Goal: Navigation & Orientation: Find specific page/section

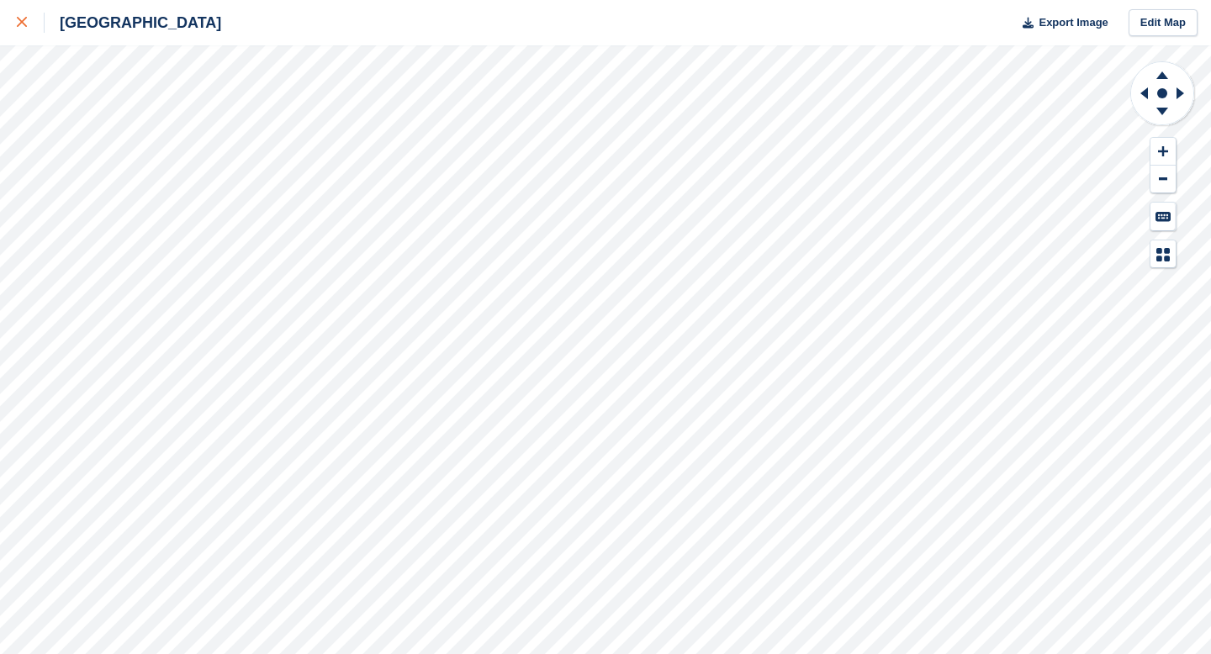
click at [25, 10] on link at bounding box center [22, 22] width 45 height 45
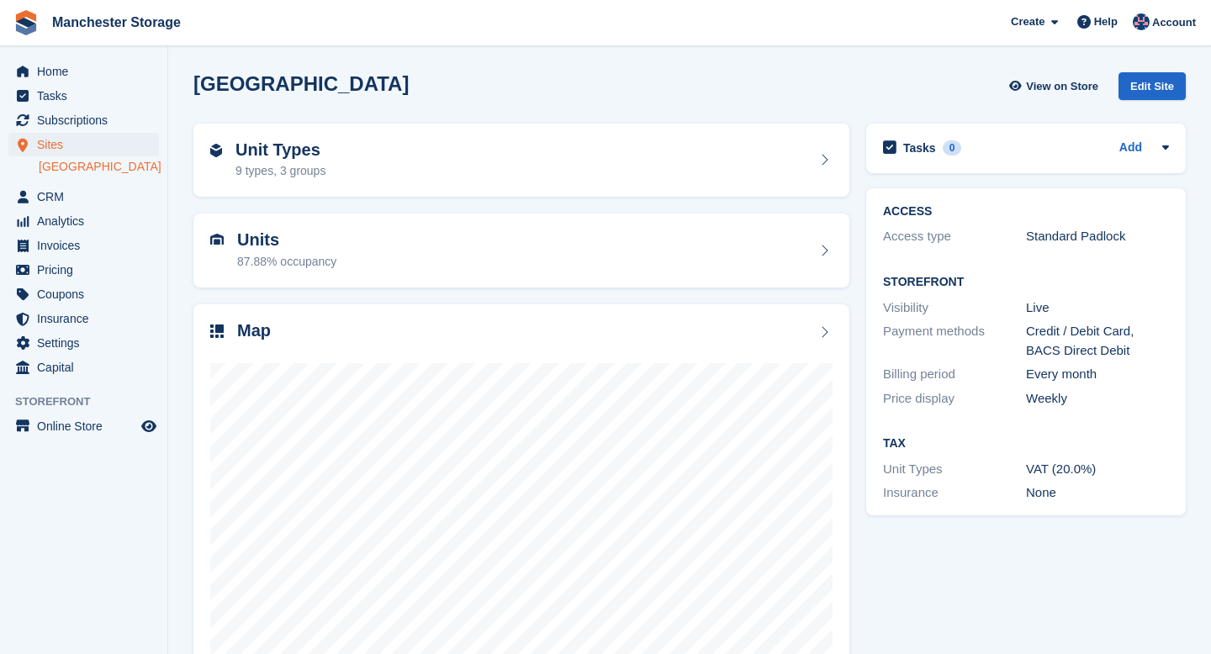
click at [682, 54] on section "Manchester View on Store Edit Site Unit Types 9 types, 3 groups Units 87.88% oc…" at bounding box center [689, 359] width 1043 height 718
click at [577, 154] on div "Unit Types 9 types, 3 groups" at bounding box center [521, 160] width 622 height 40
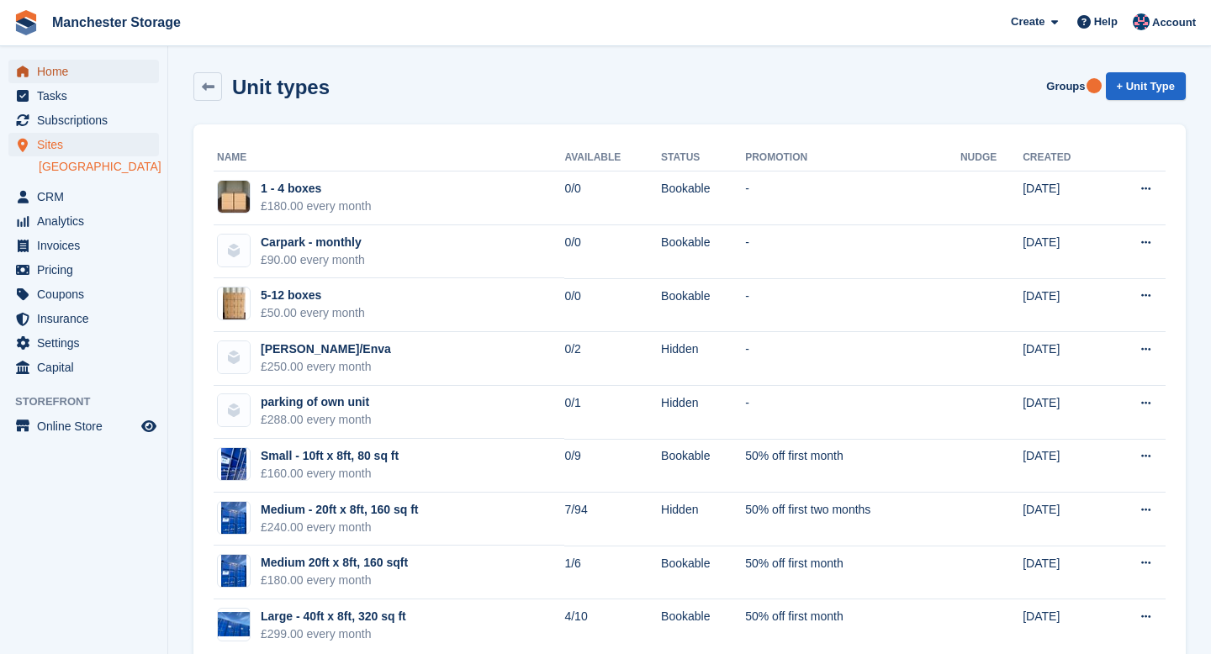
click at [50, 71] on span "Home" at bounding box center [87, 72] width 101 height 24
